Goal: Information Seeking & Learning: Check status

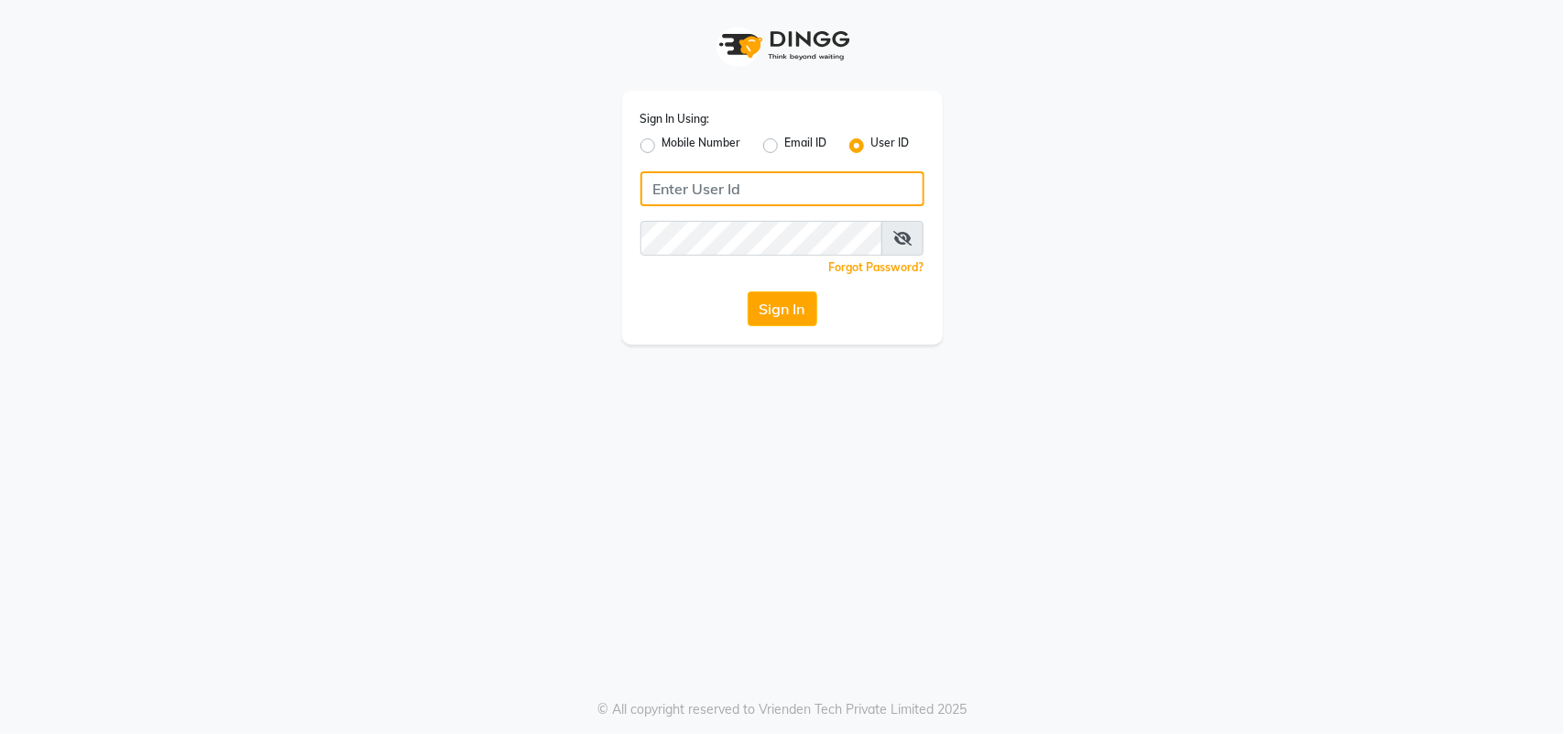
click at [662, 194] on input "Username" at bounding box center [782, 188] width 284 height 35
type input "a"
type input "AFFINITYEXPRESS"
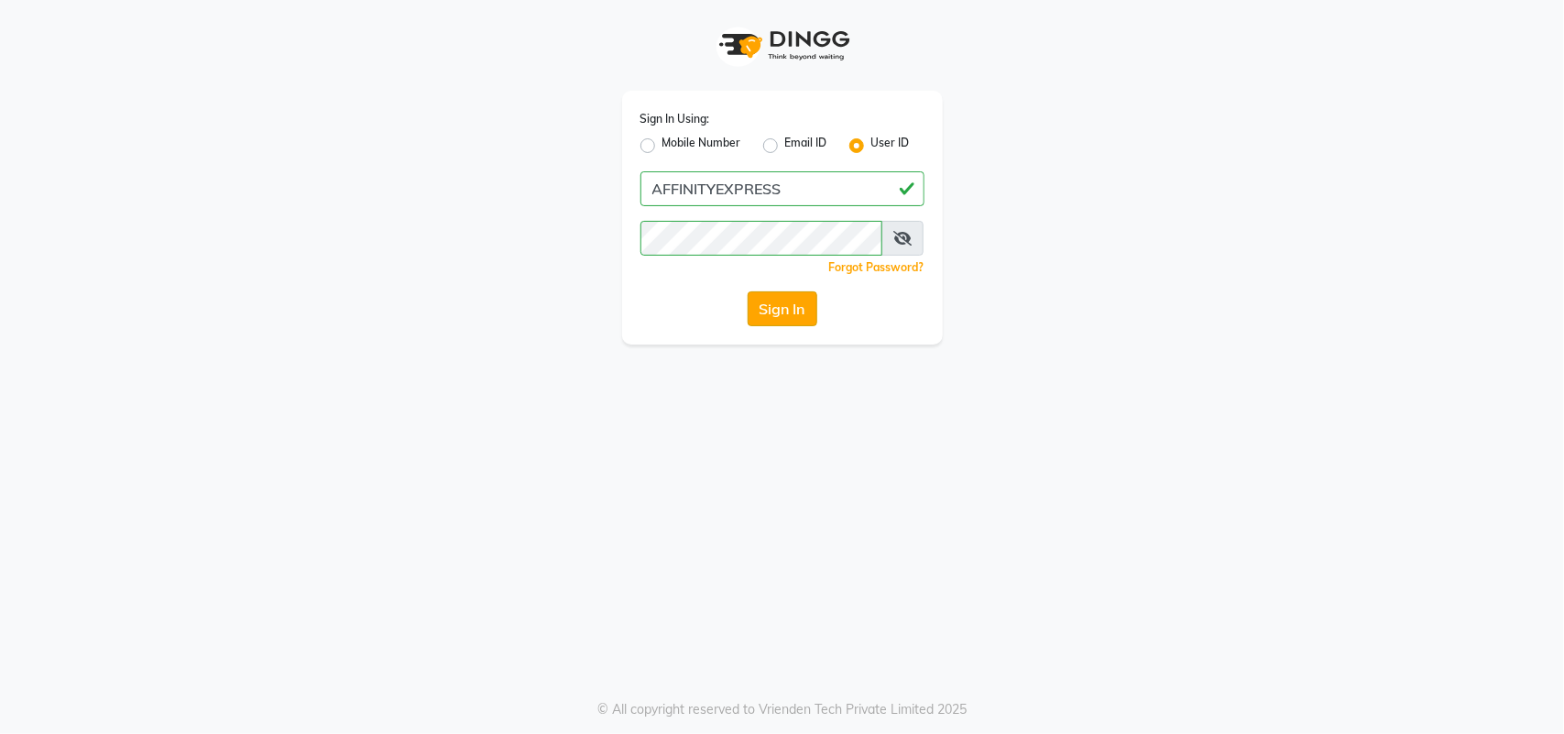
click at [759, 322] on button "Sign In" at bounding box center [783, 308] width 70 height 35
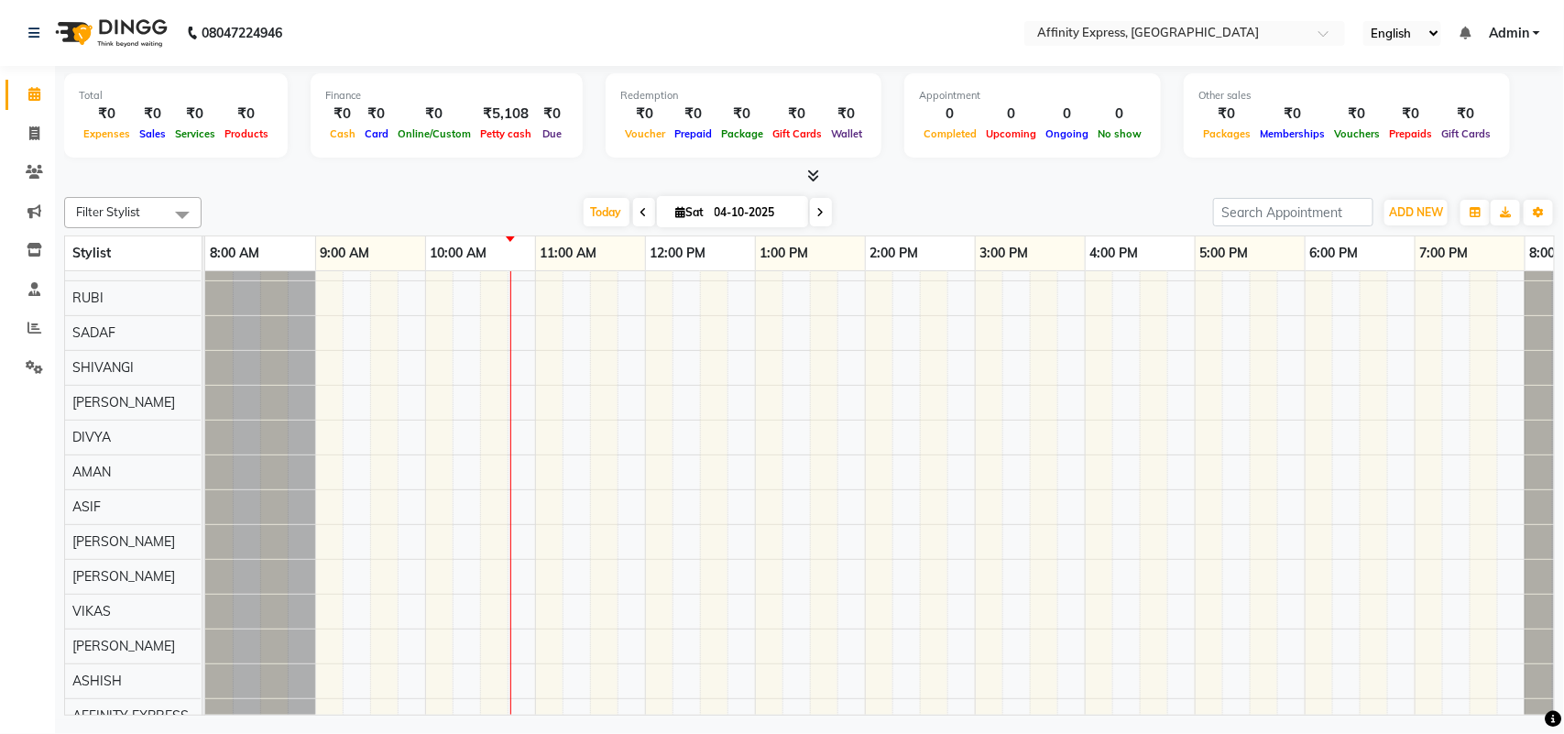
click at [641, 212] on icon at bounding box center [643, 212] width 7 height 11
type input "03-10-2025"
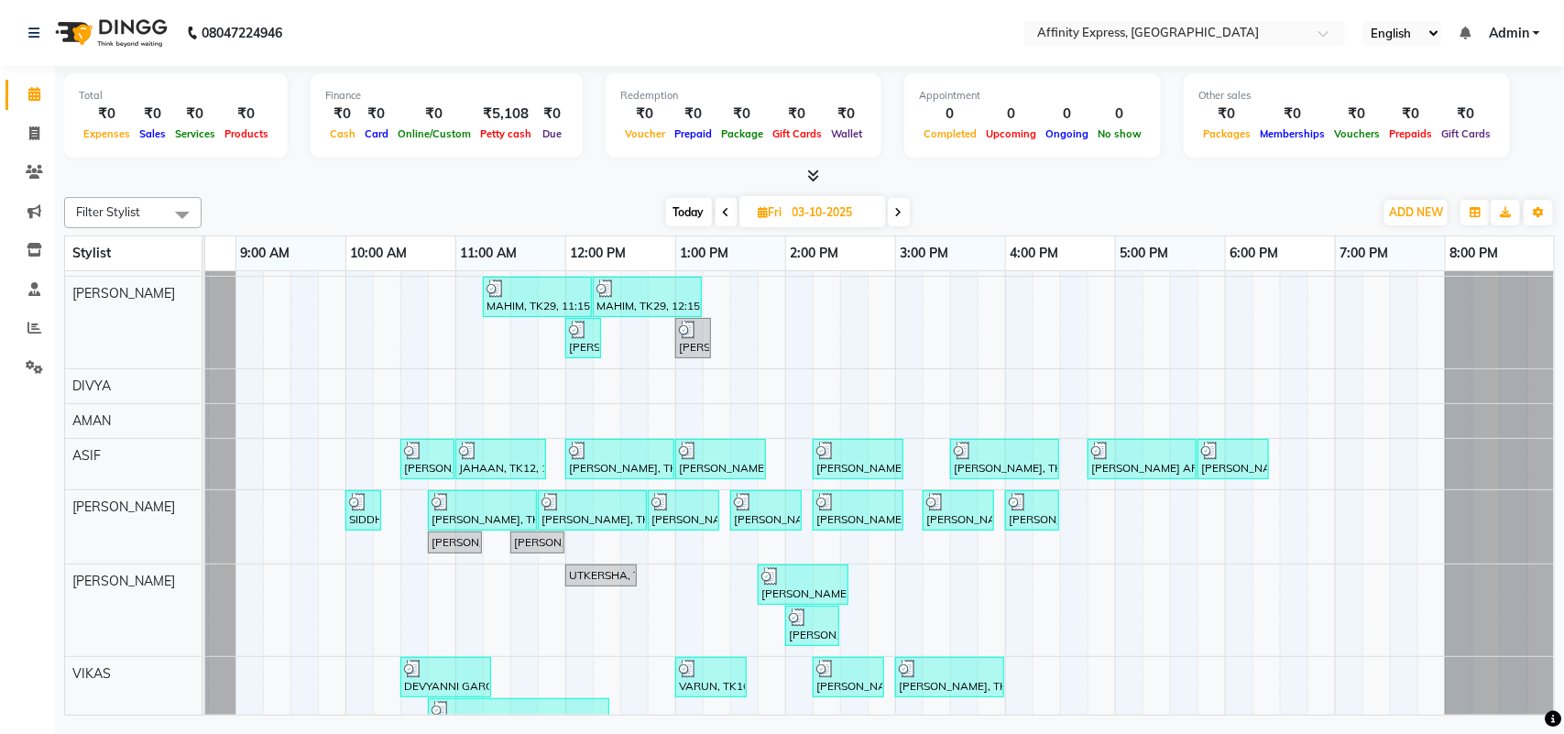
scroll to position [302, 0]
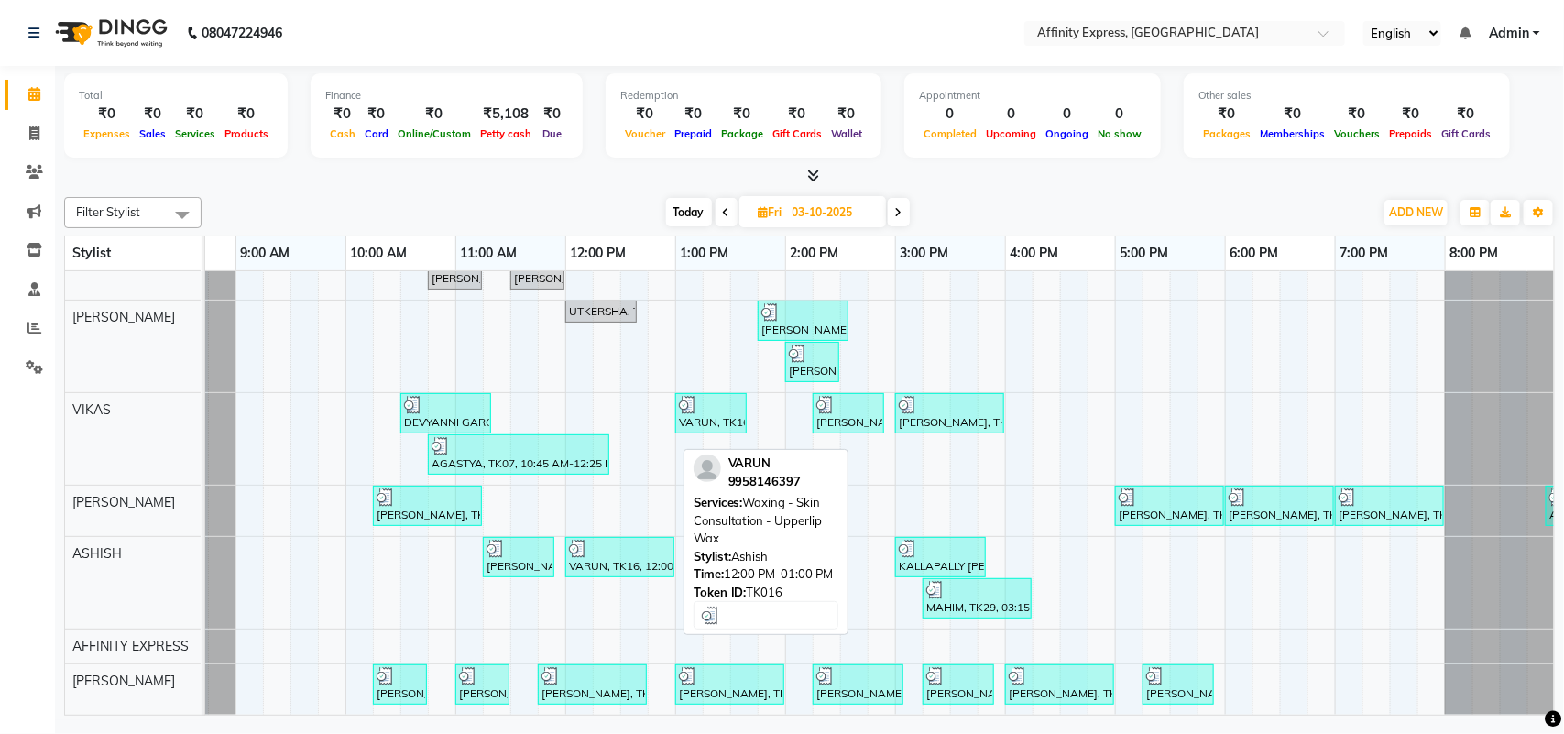
click at [643, 540] on div at bounding box center [620, 549] width 102 height 18
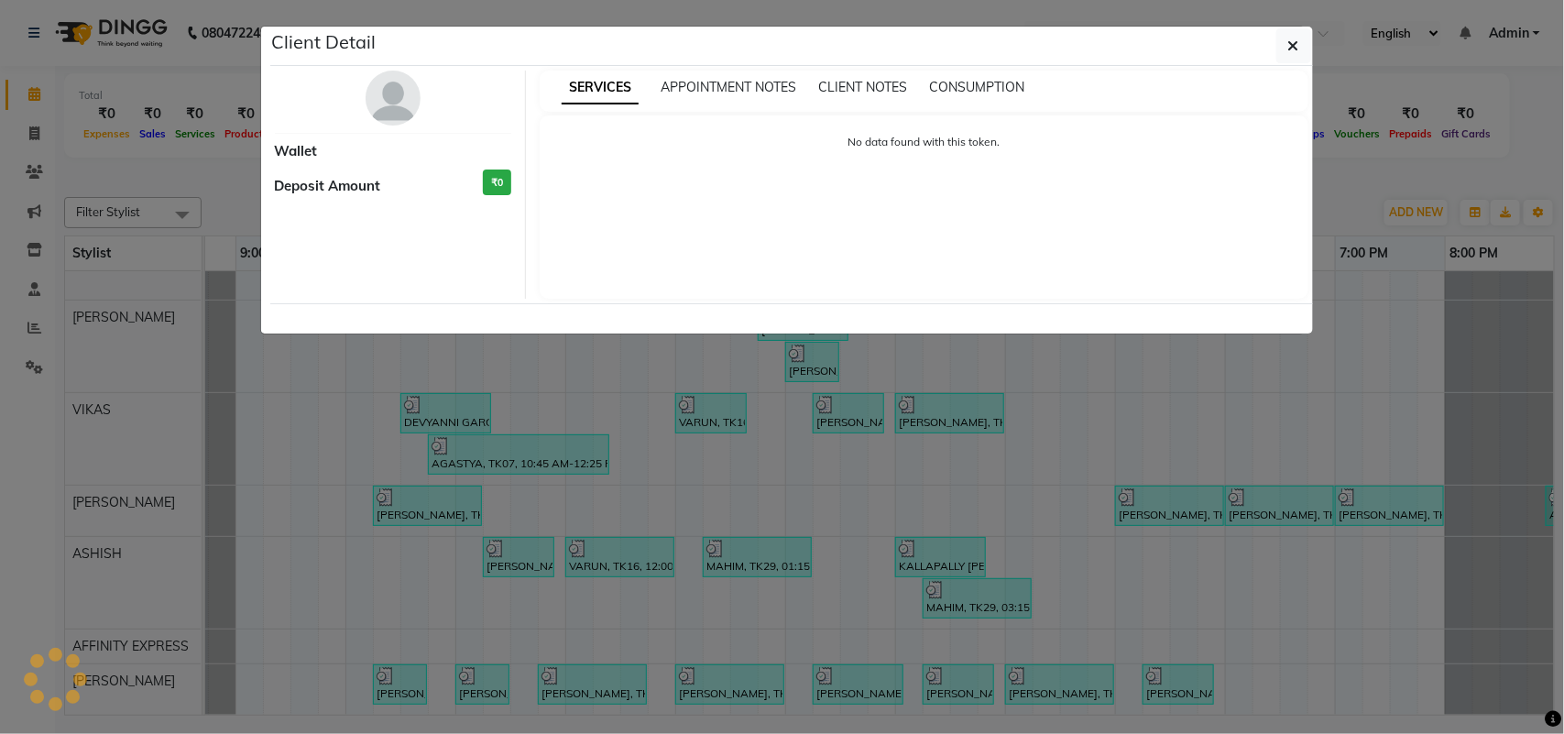
select select "3"
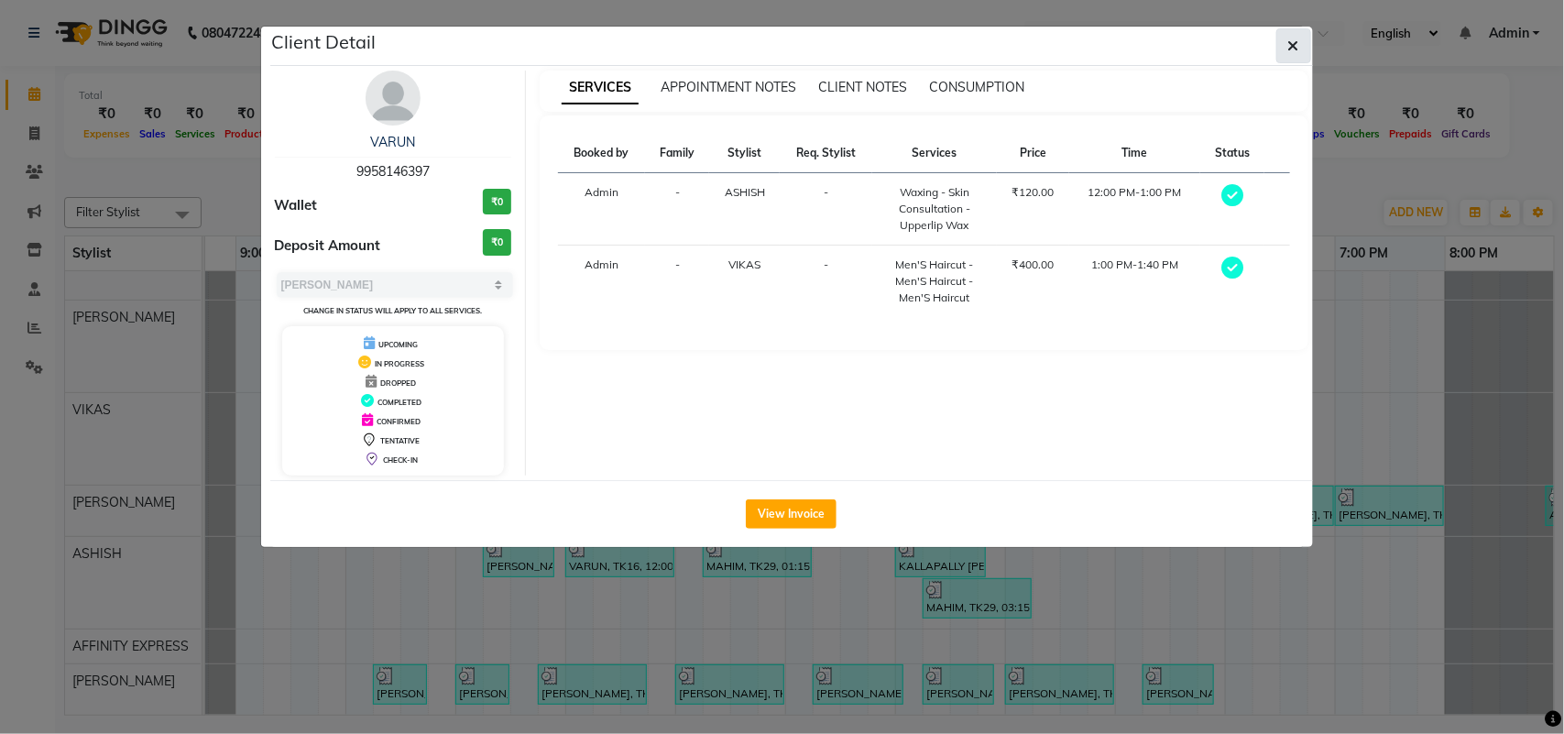
click at [1292, 41] on icon "button" at bounding box center [1293, 45] width 11 height 15
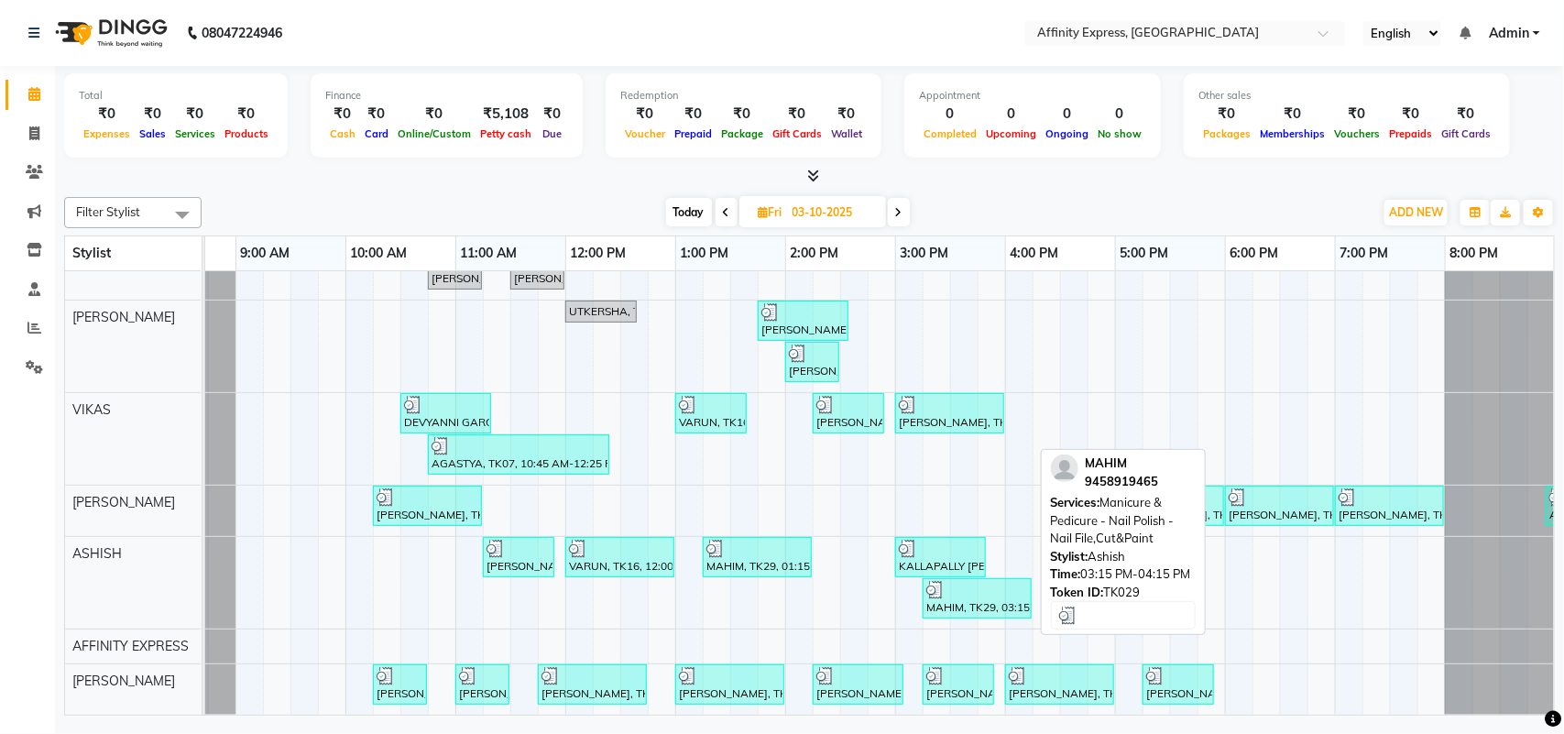
click at [999, 582] on div "MAHIM, TK29, 03:15 PM-04:15 PM, Manicure & Pedicure - Nail Polish - Nail File,C…" at bounding box center [976, 598] width 105 height 35
select select "3"
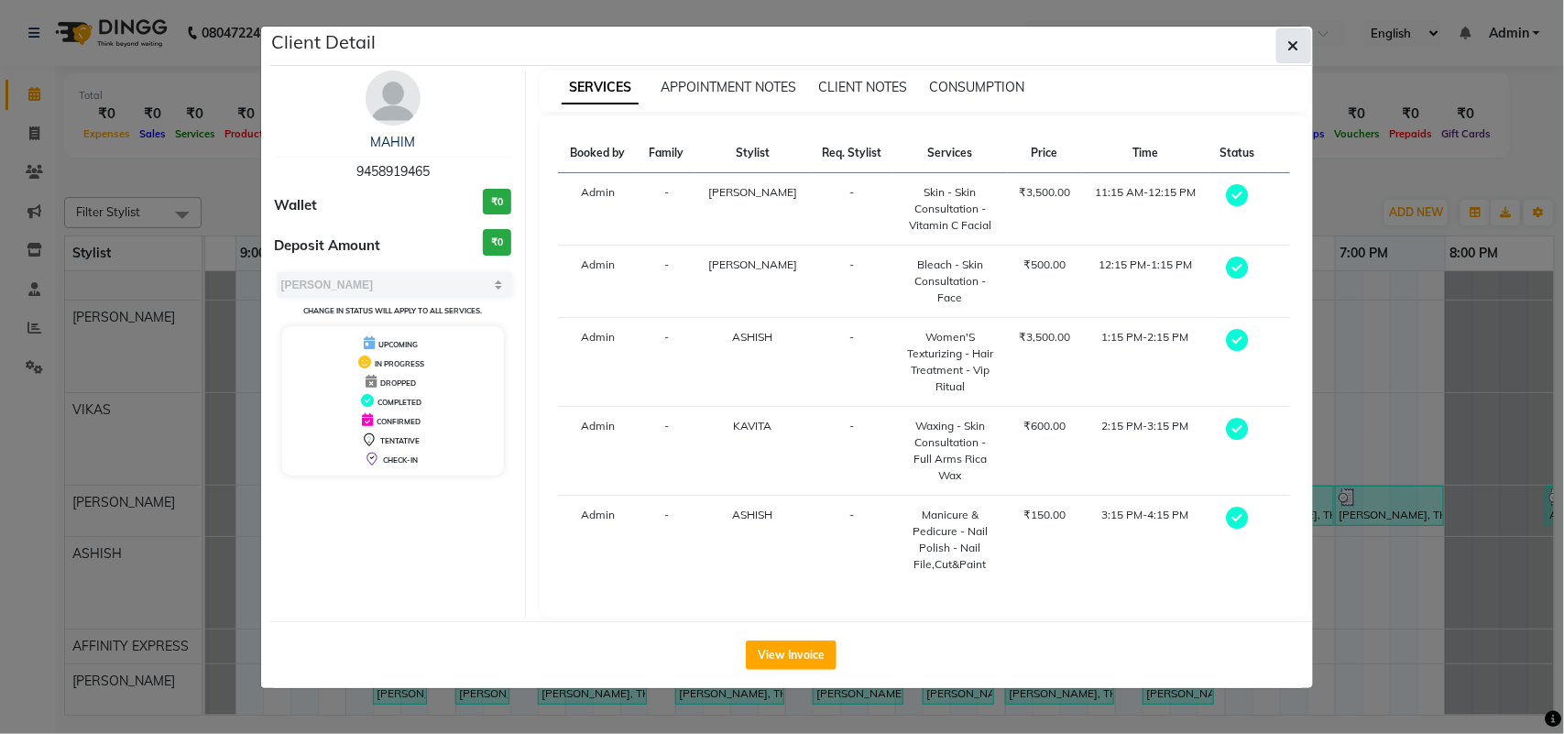
click at [1293, 41] on icon "button" at bounding box center [1293, 45] width 11 height 15
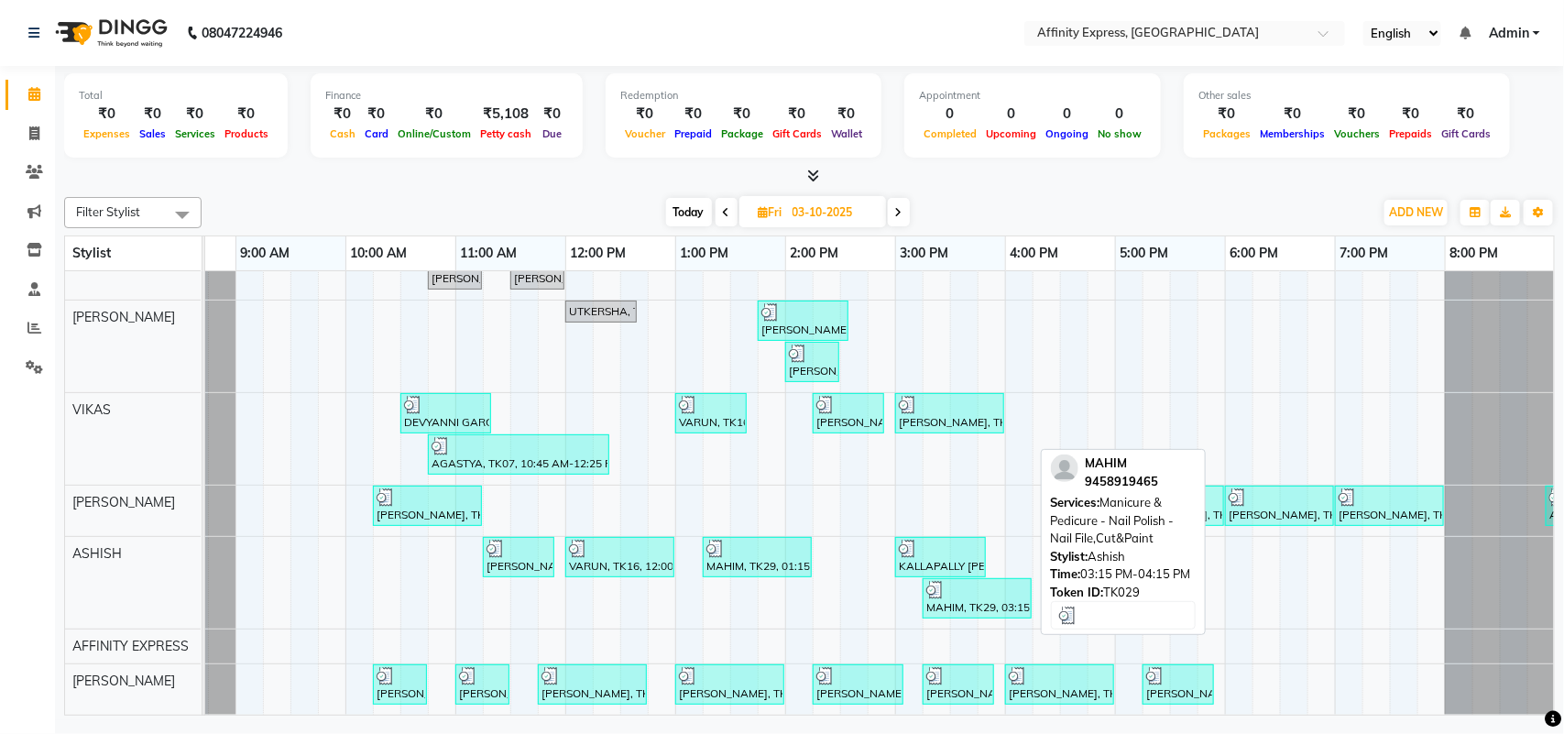
click at [982, 581] on div at bounding box center [977, 590] width 102 height 18
select select "3"
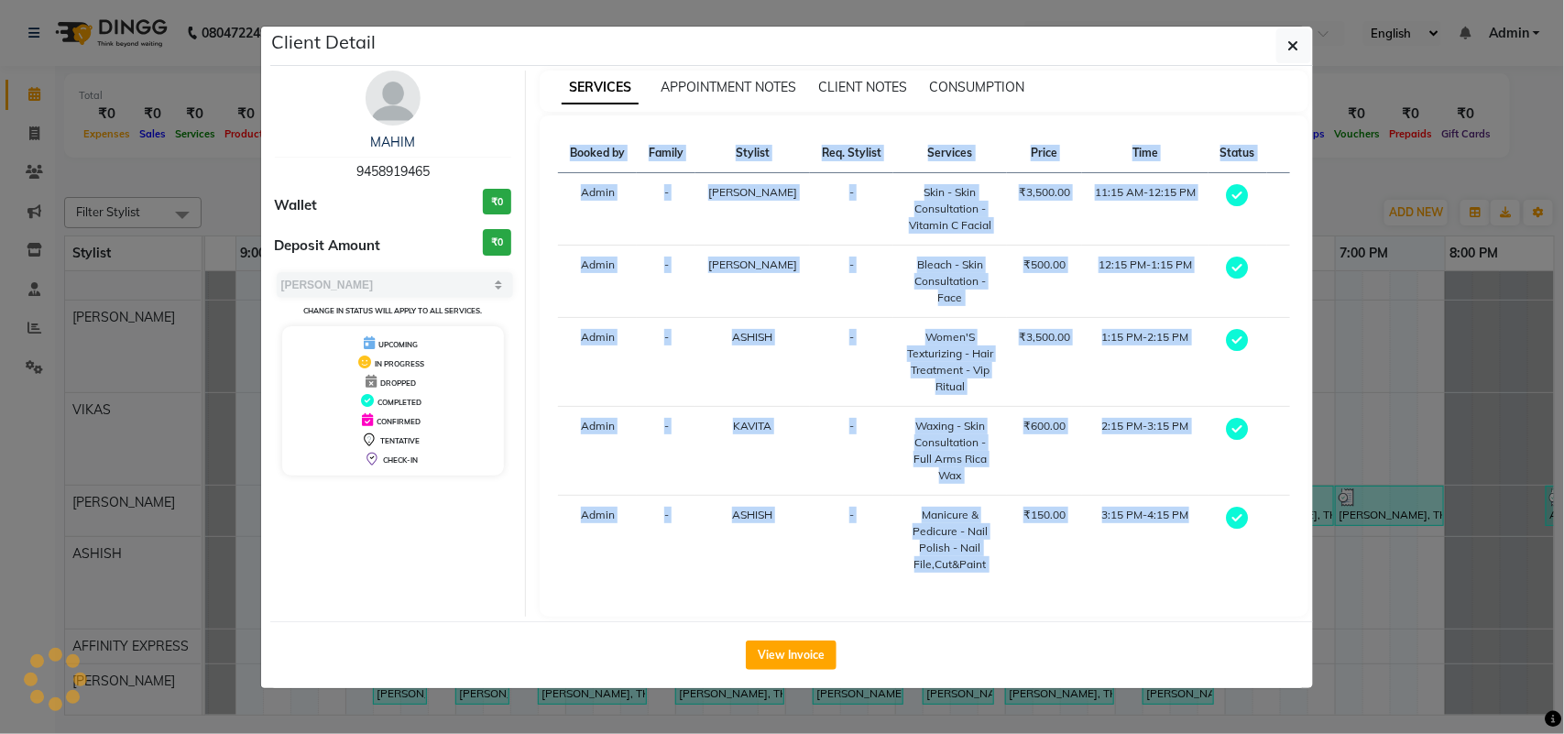
click at [982, 621] on div "View Invoice" at bounding box center [791, 654] width 1043 height 67
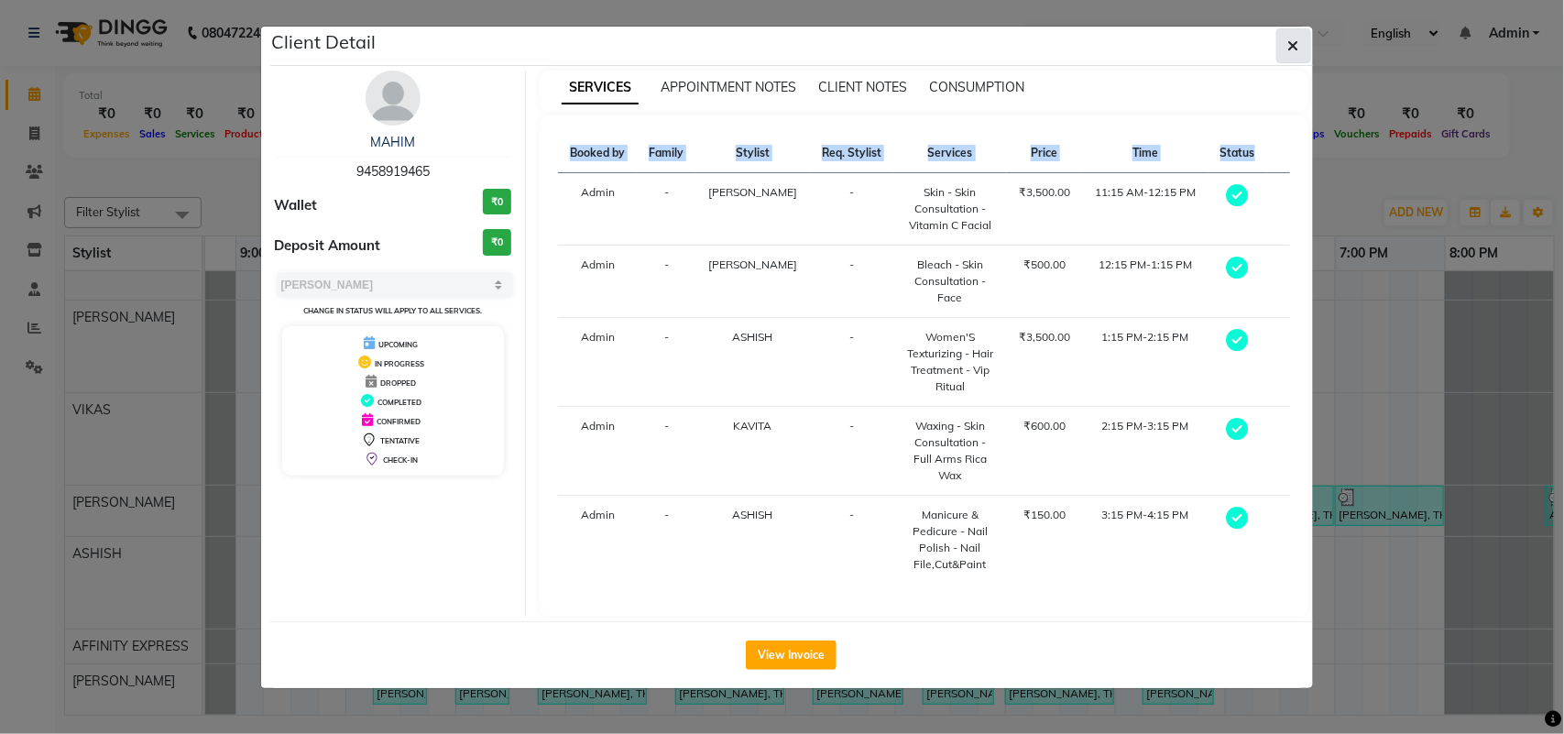
click at [1296, 42] on icon "button" at bounding box center [1293, 45] width 11 height 15
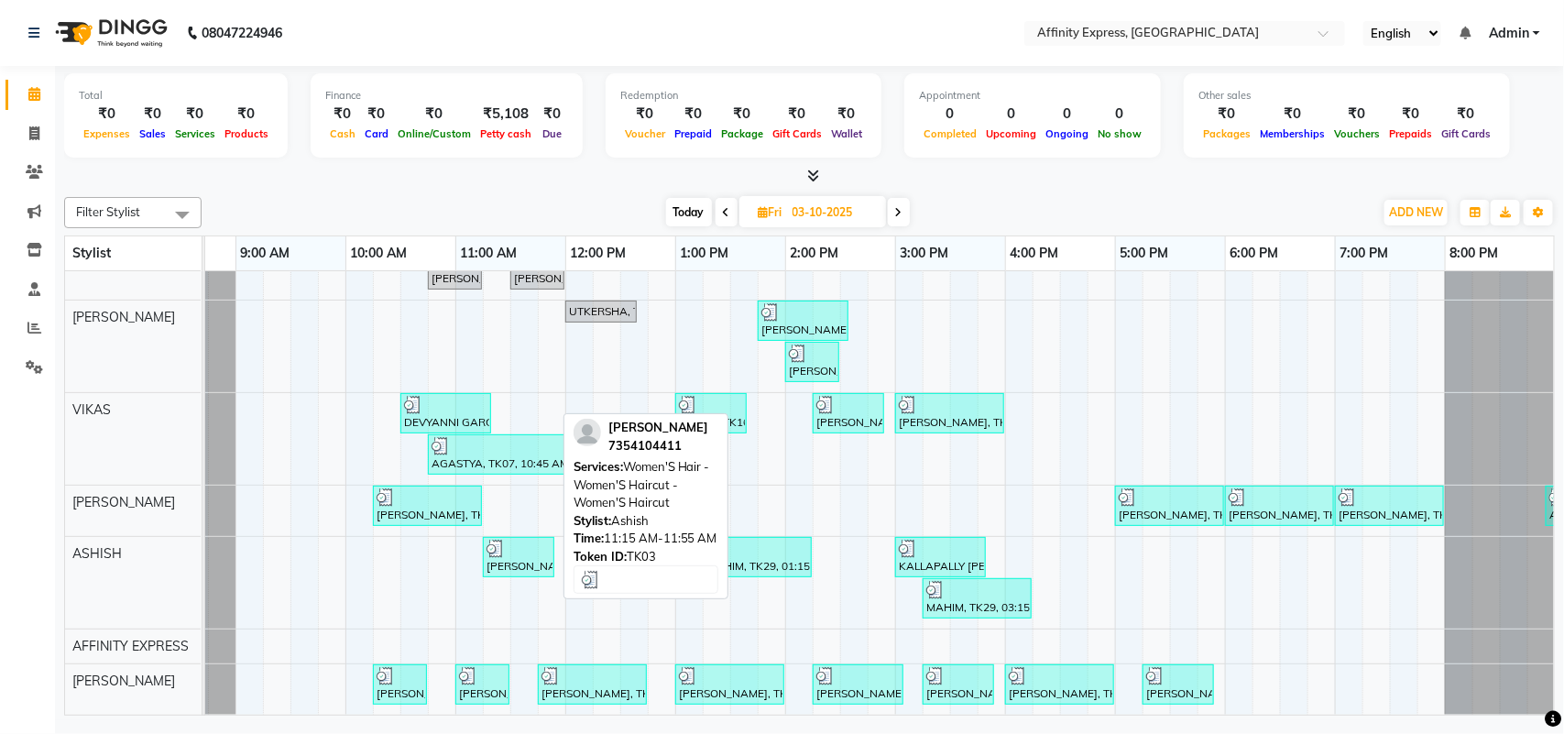
click at [518, 540] on div at bounding box center [518, 549] width 64 height 18
select select "3"
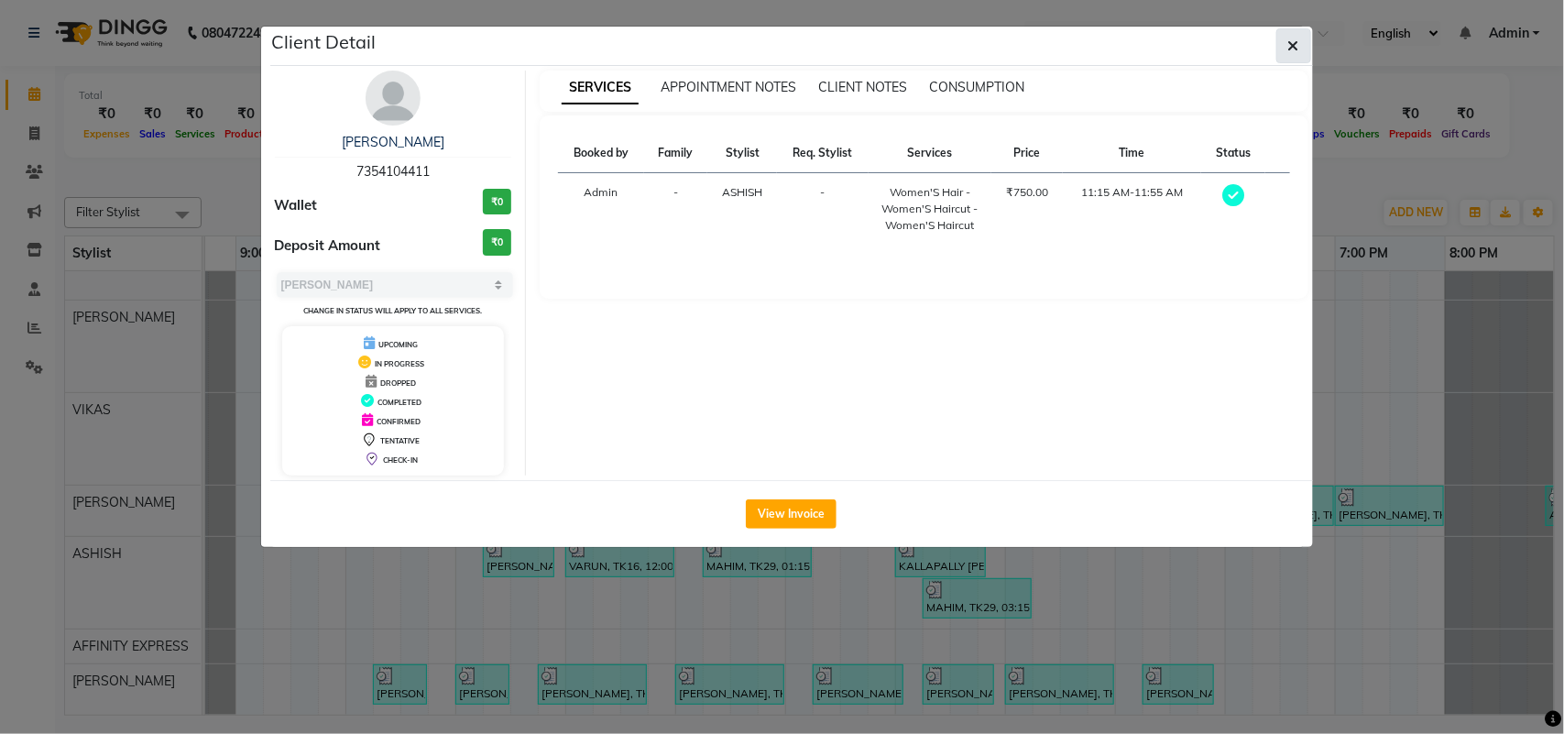
click at [1292, 48] on icon "button" at bounding box center [1293, 45] width 11 height 15
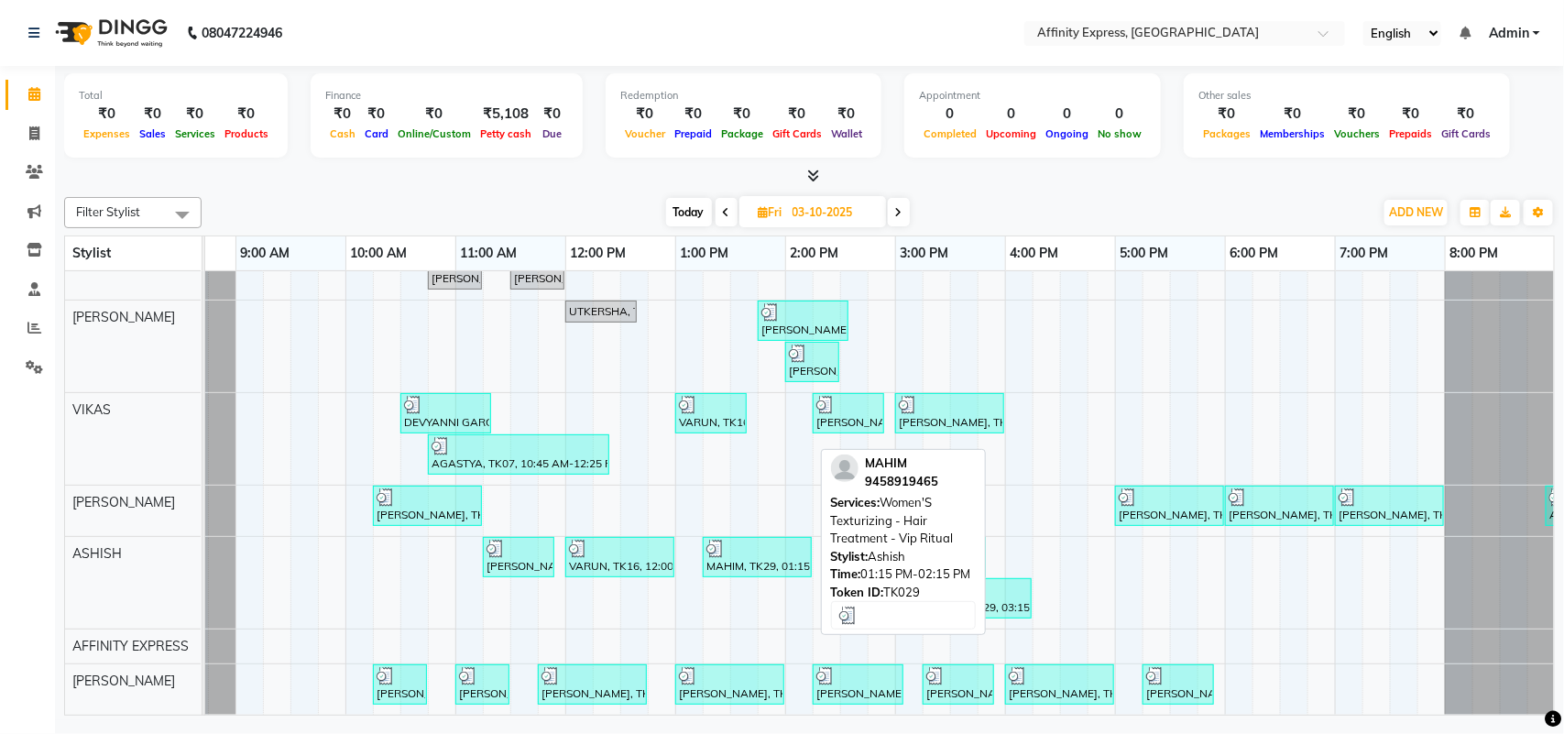
click at [740, 540] on div at bounding box center [757, 549] width 102 height 18
select select "3"
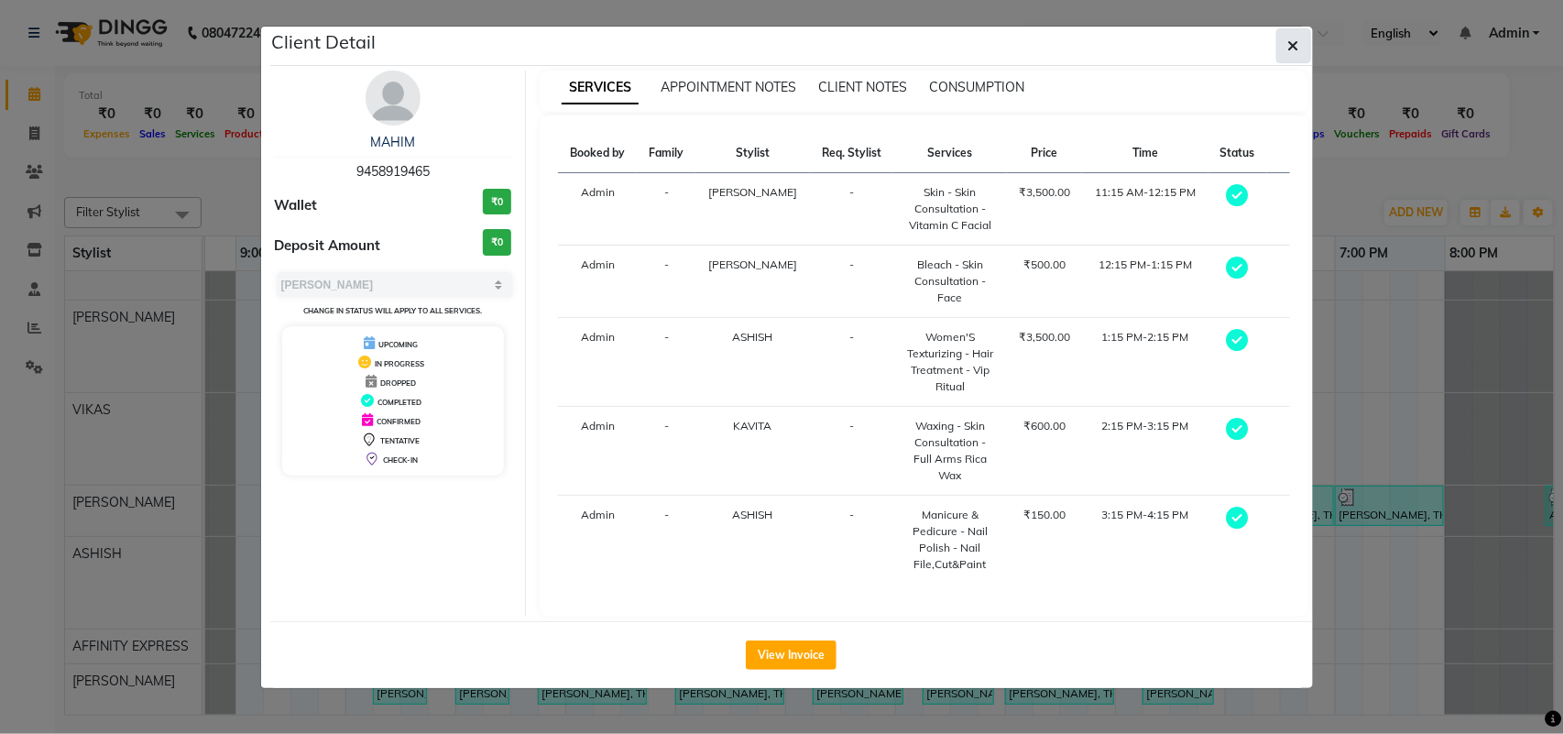
click at [1293, 44] on icon "button" at bounding box center [1293, 45] width 11 height 15
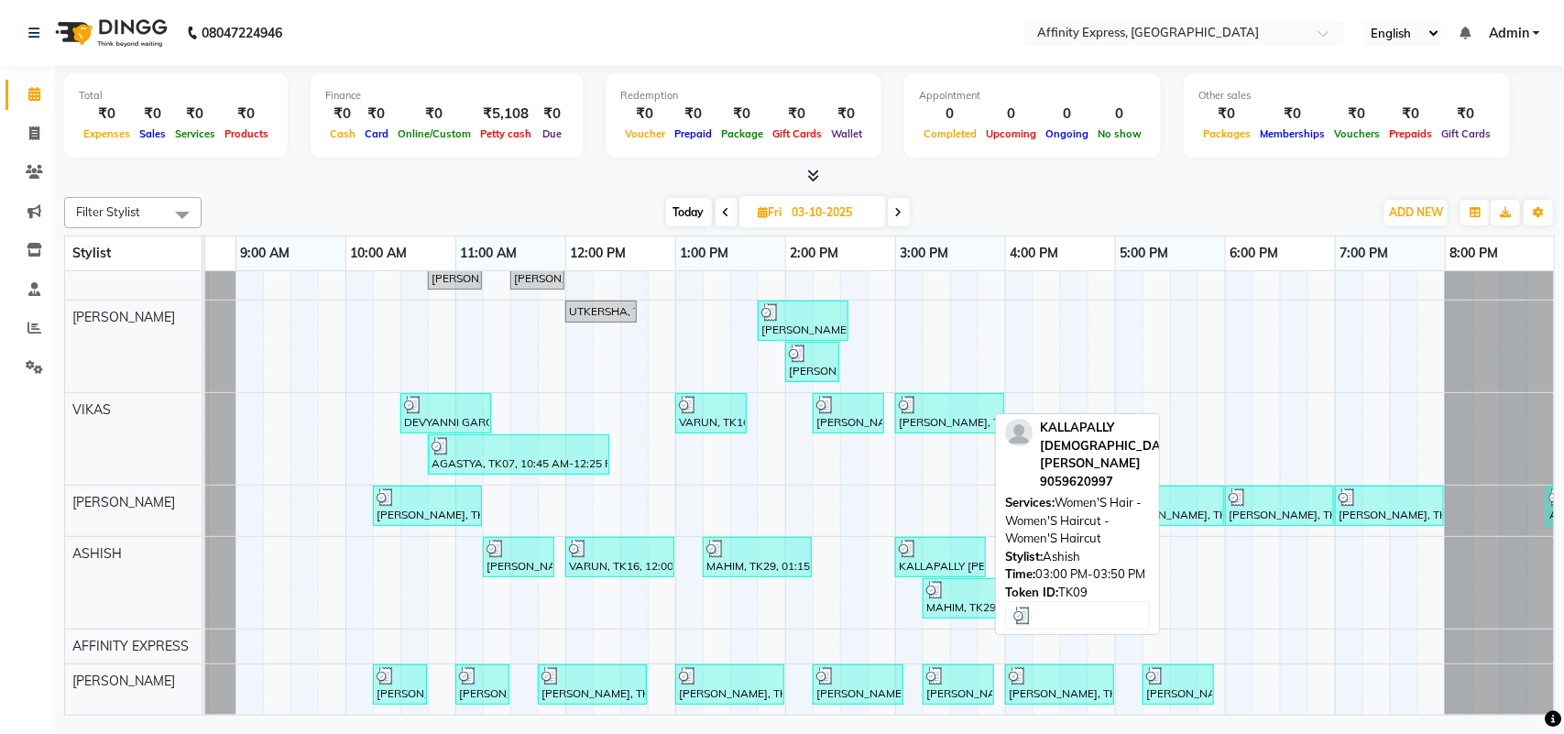
click at [912, 546] on div "KALLAPALLY [PERSON_NAME], TK09, 03:00 PM-03:50 PM, Women'S Hair - Women'S Hairc…" at bounding box center [940, 557] width 87 height 35
select select "3"
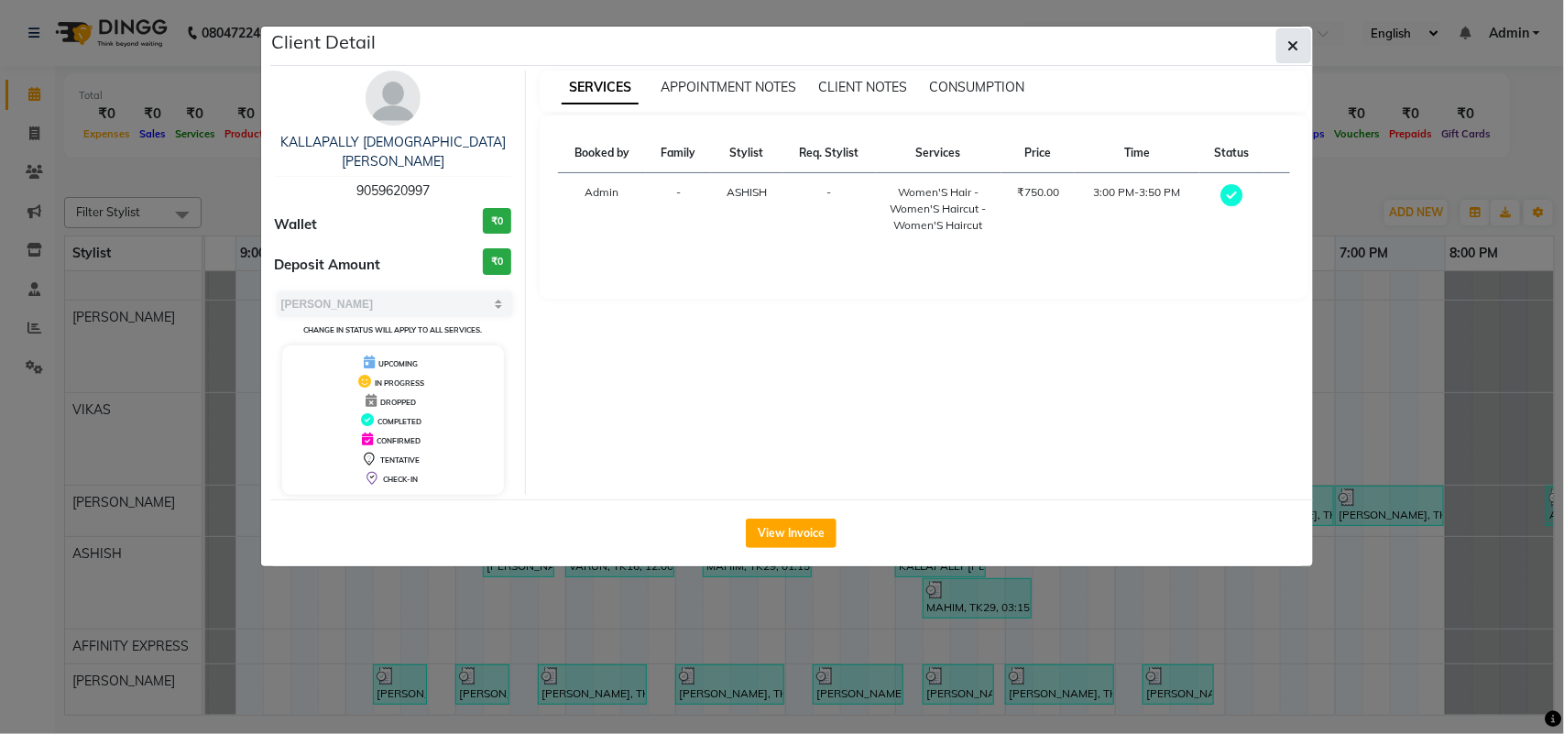
click at [1289, 39] on icon "button" at bounding box center [1293, 45] width 11 height 15
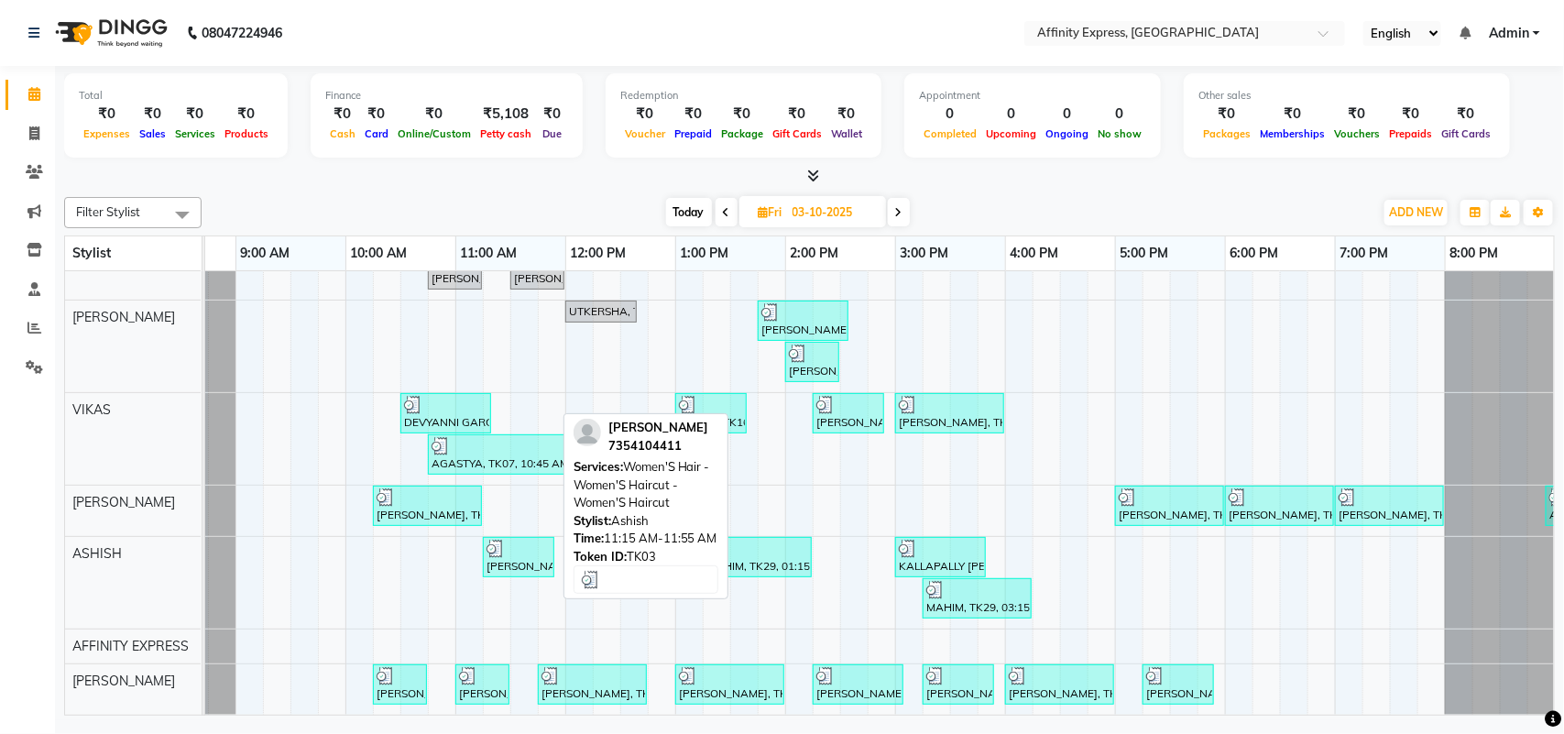
click at [524, 540] on div at bounding box center [518, 549] width 64 height 18
select select "3"
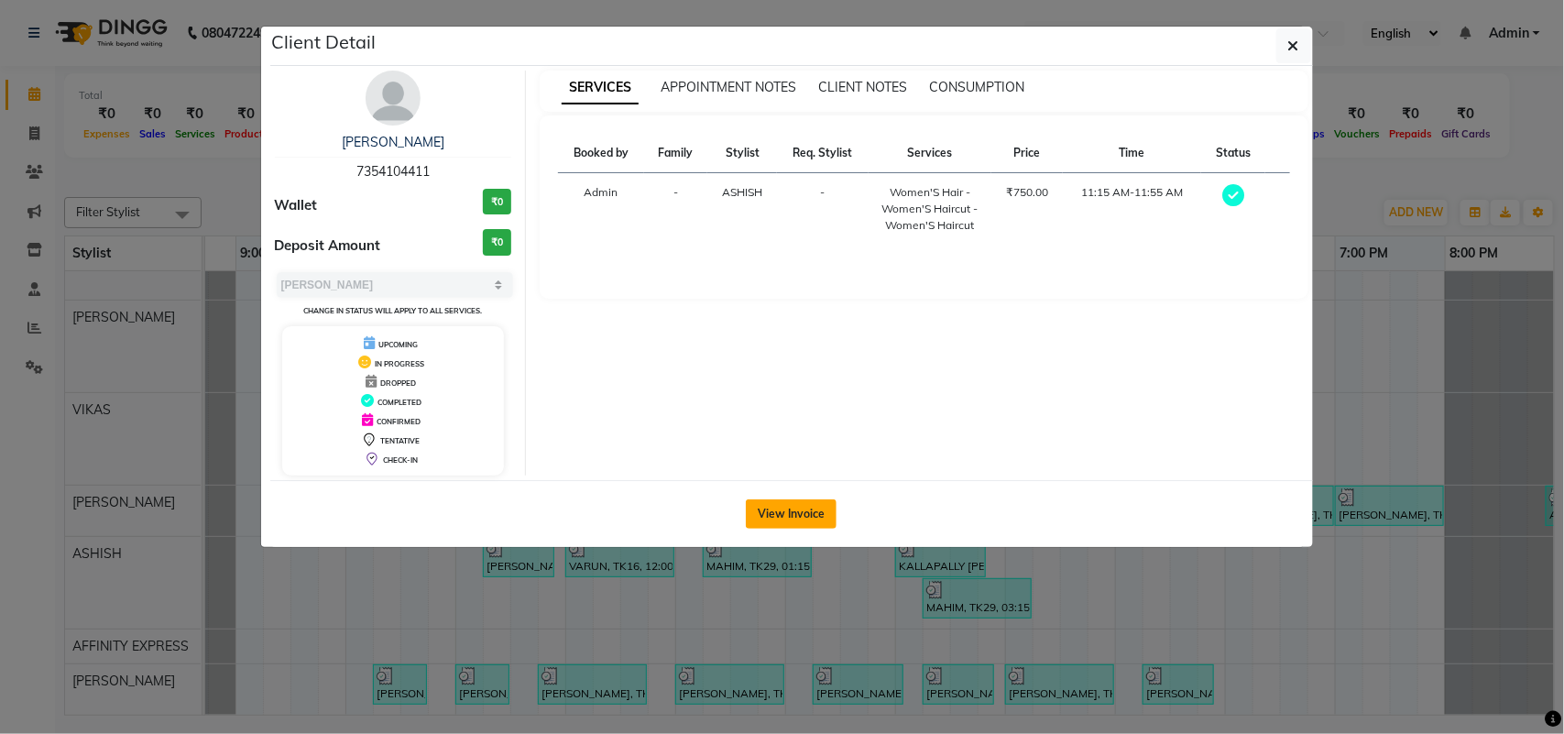
click at [784, 507] on button "View Invoice" at bounding box center [791, 513] width 91 height 29
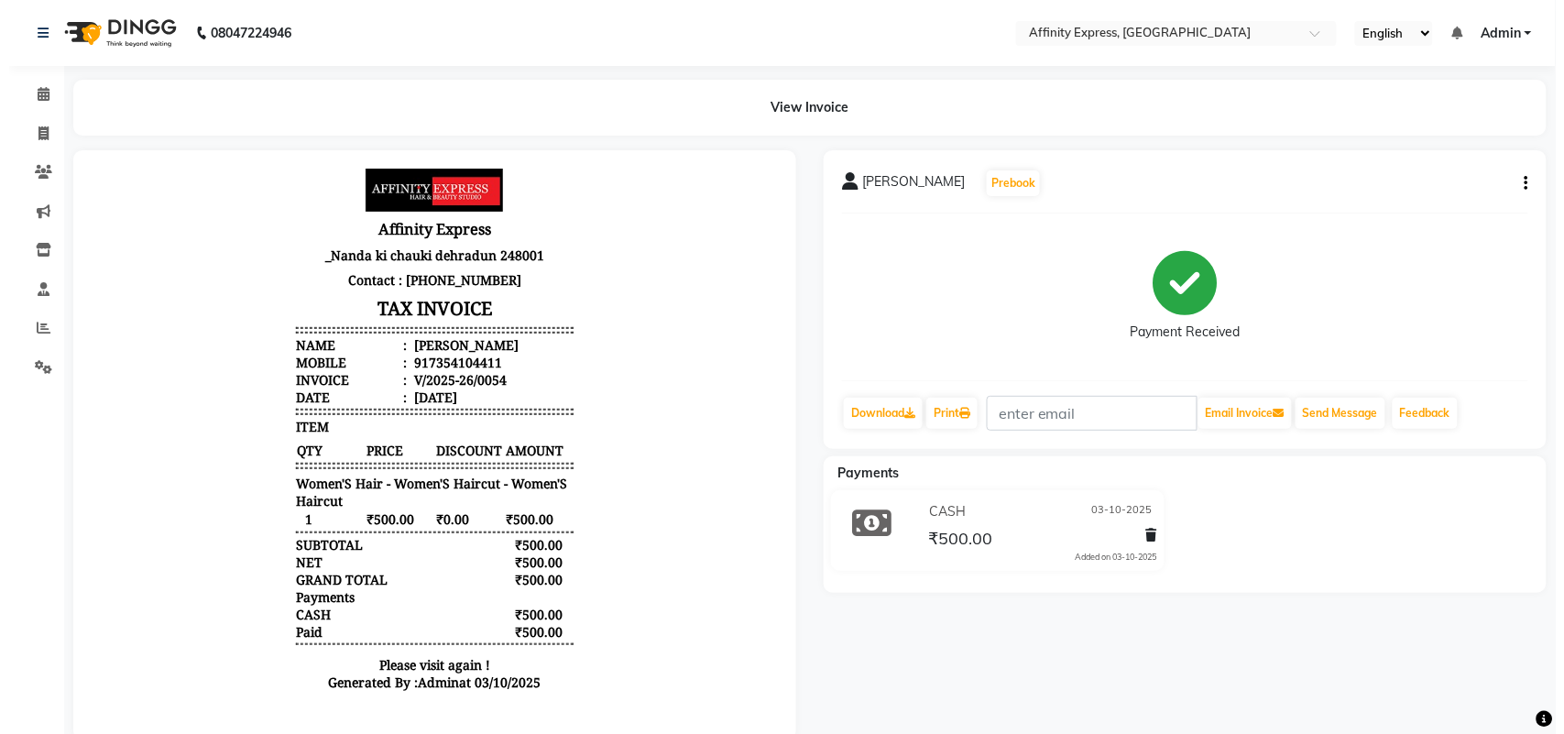
scroll to position [1, 0]
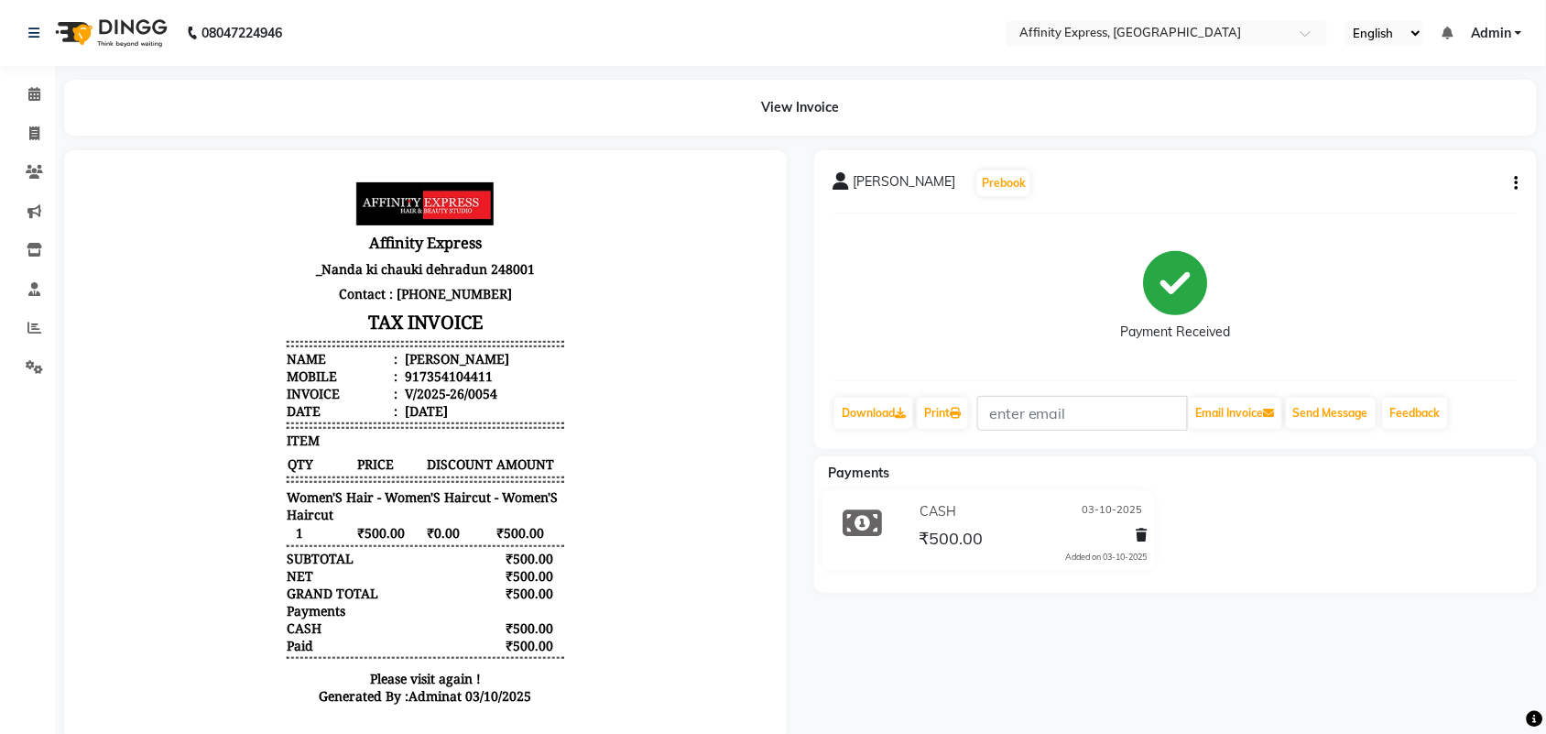
click at [414, 717] on div at bounding box center [425, 445] width 686 height 553
click at [29, 103] on span at bounding box center [34, 94] width 32 height 21
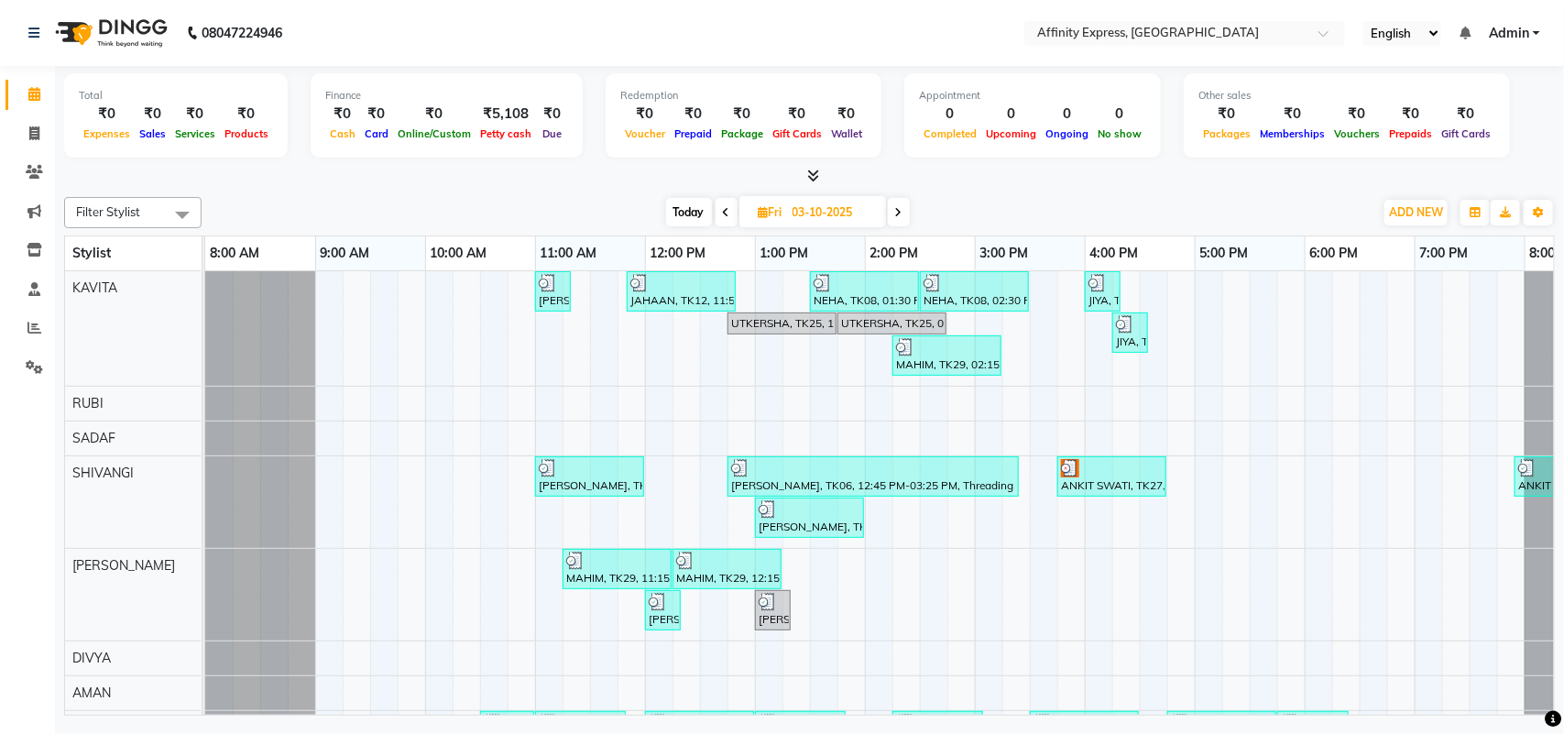
click at [903, 220] on span at bounding box center [899, 212] width 22 height 28
type input "04-10-2025"
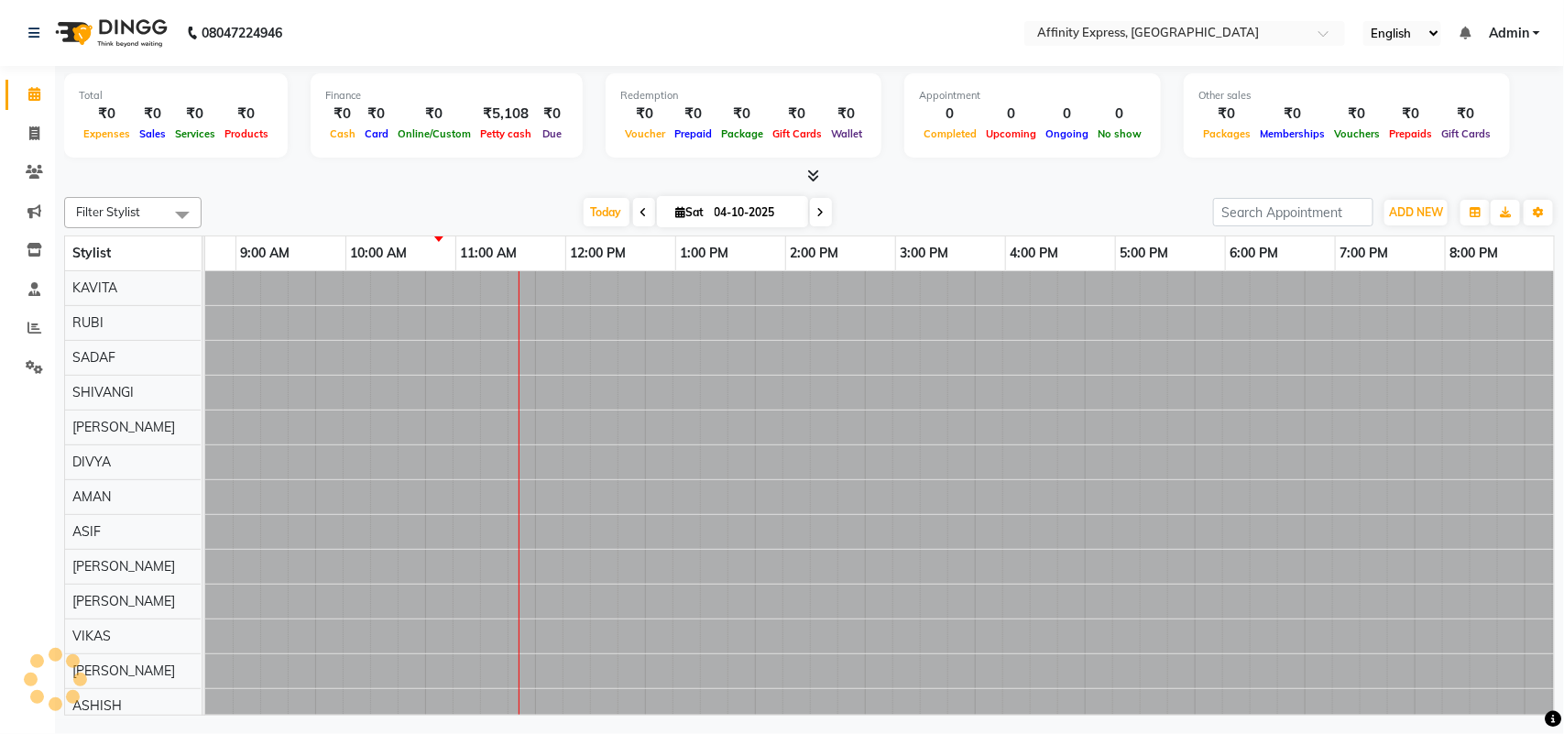
scroll to position [0, 80]
